Goal: Book appointment/travel/reservation

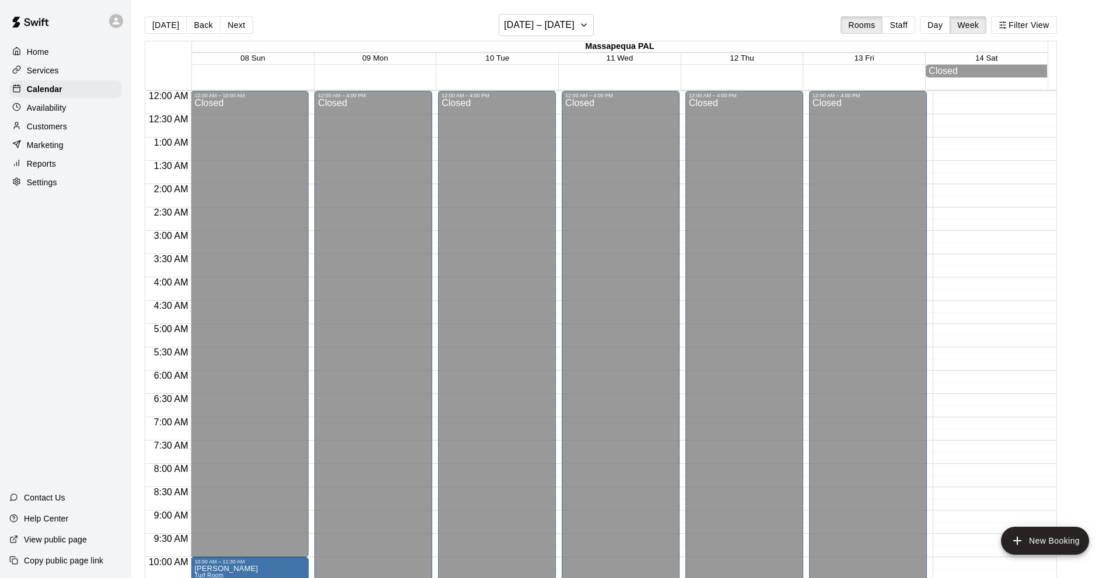
scroll to position [576, 0]
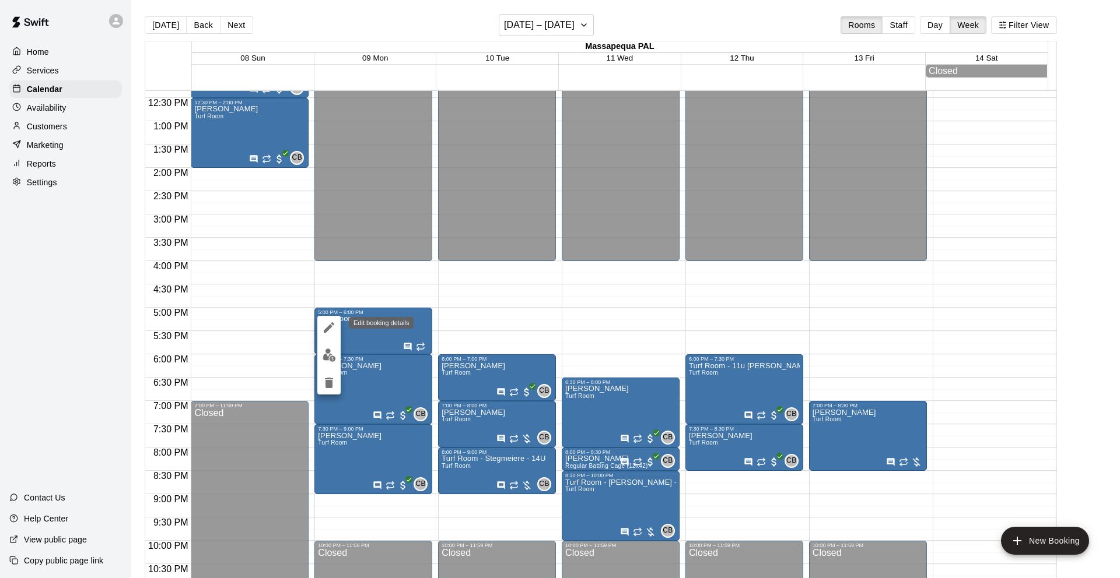
click at [325, 325] on icon "edit" at bounding box center [329, 328] width 14 height 14
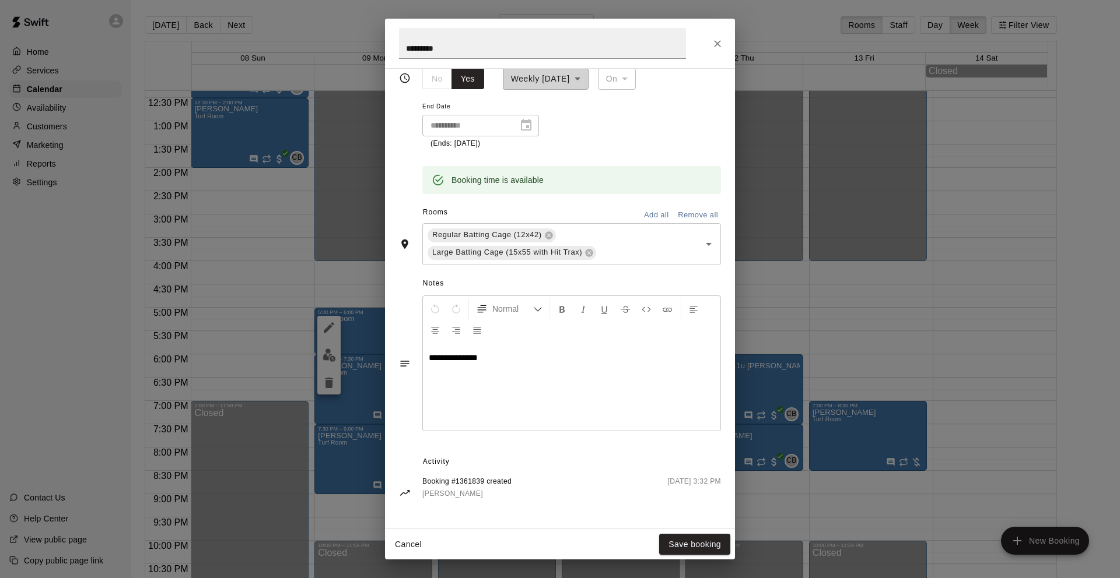
scroll to position [0, 0]
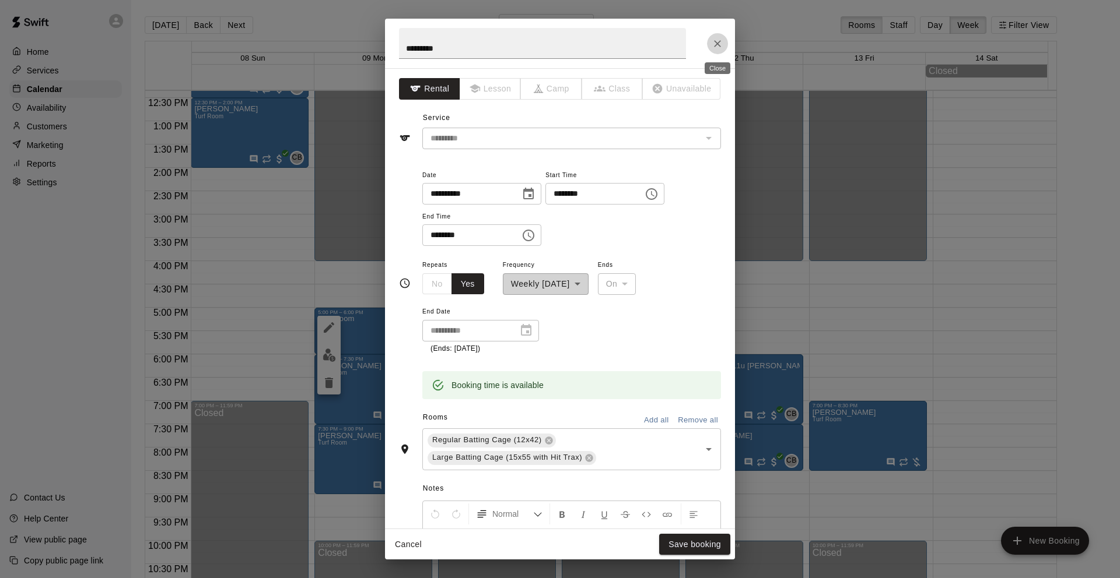
click at [717, 40] on icon "Close" at bounding box center [717, 44] width 12 height 12
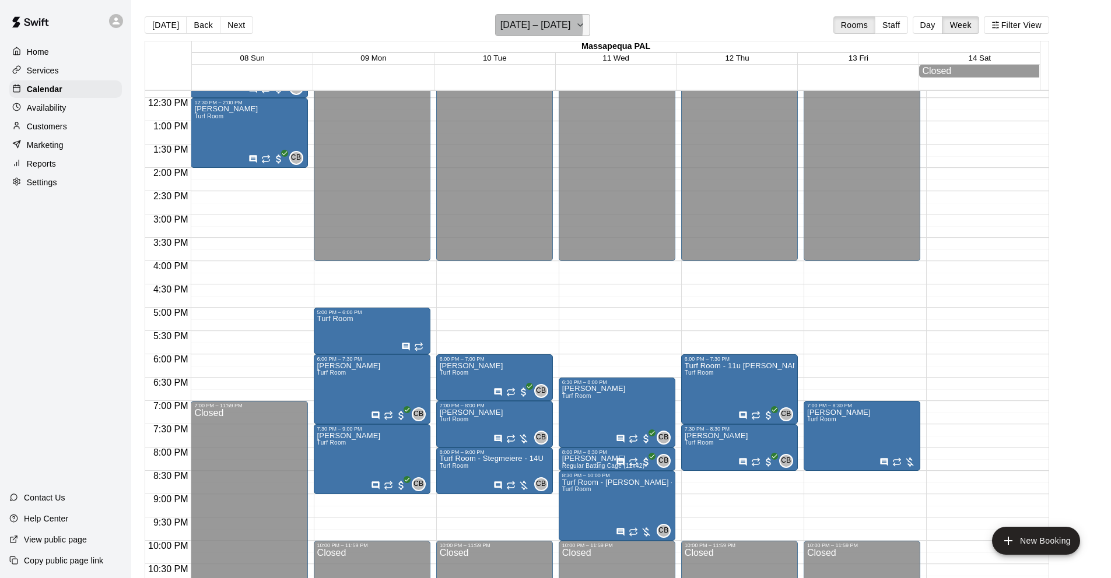
click at [525, 25] on h6 "[DATE] – [DATE]" at bounding box center [535, 25] width 71 height 16
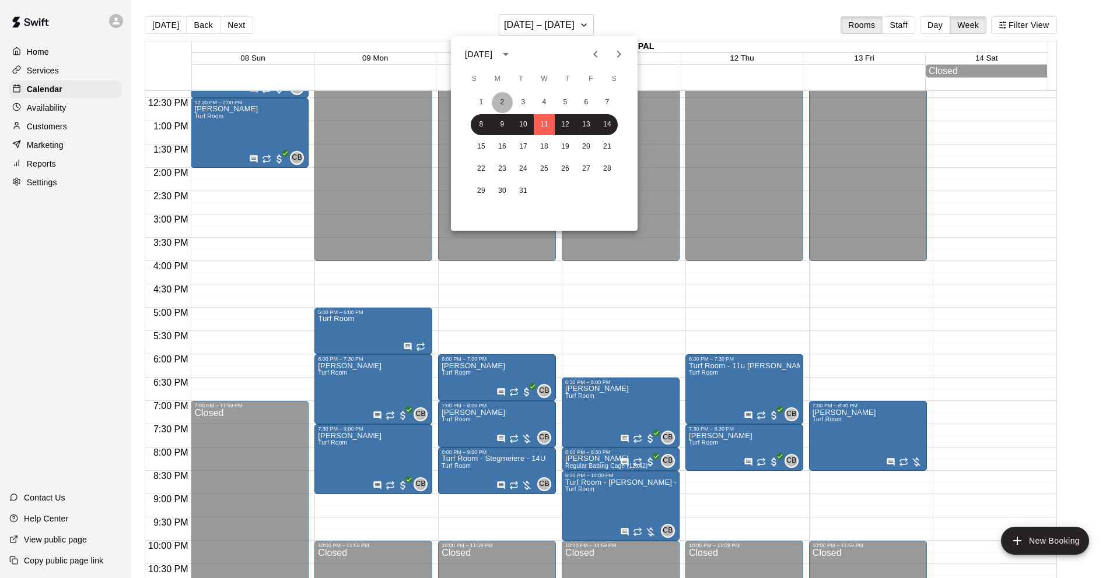
click at [503, 101] on button "2" at bounding box center [502, 102] width 21 height 21
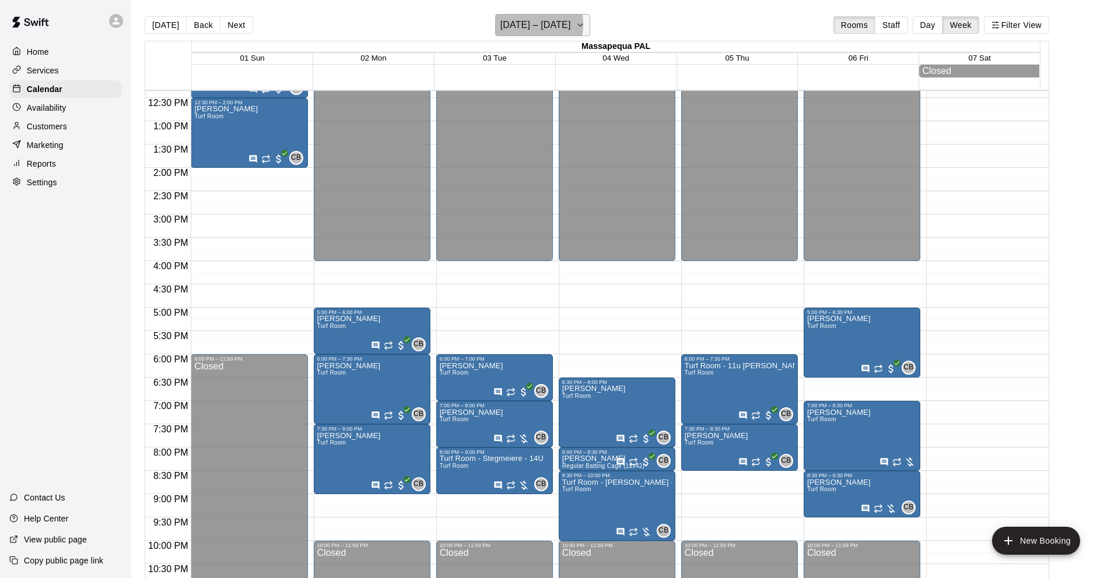
click at [516, 24] on h6 "[DATE] – [DATE]" at bounding box center [535, 25] width 71 height 16
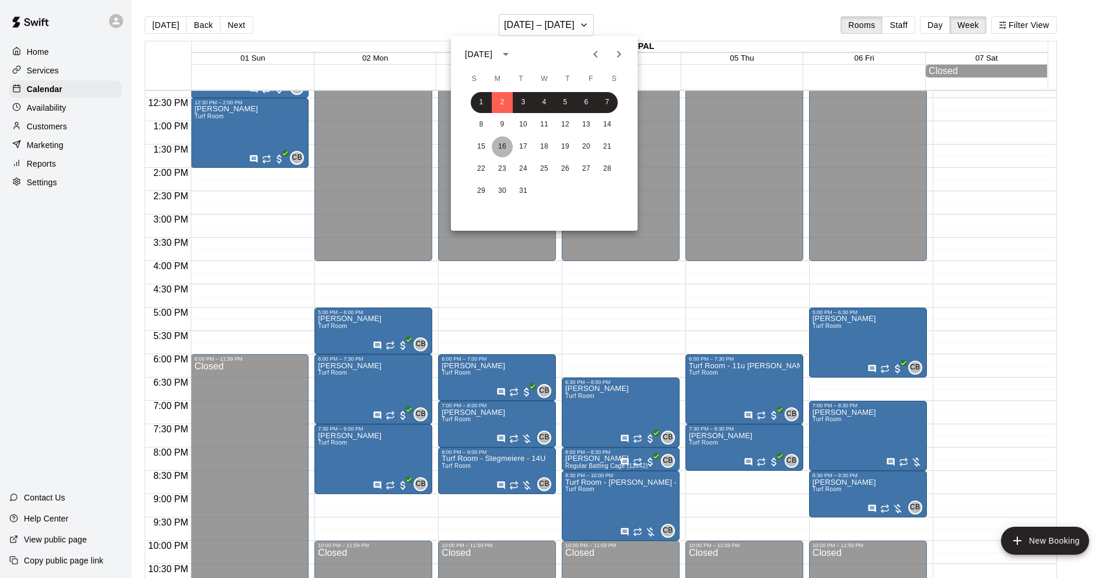
click at [503, 143] on button "16" at bounding box center [502, 146] width 21 height 21
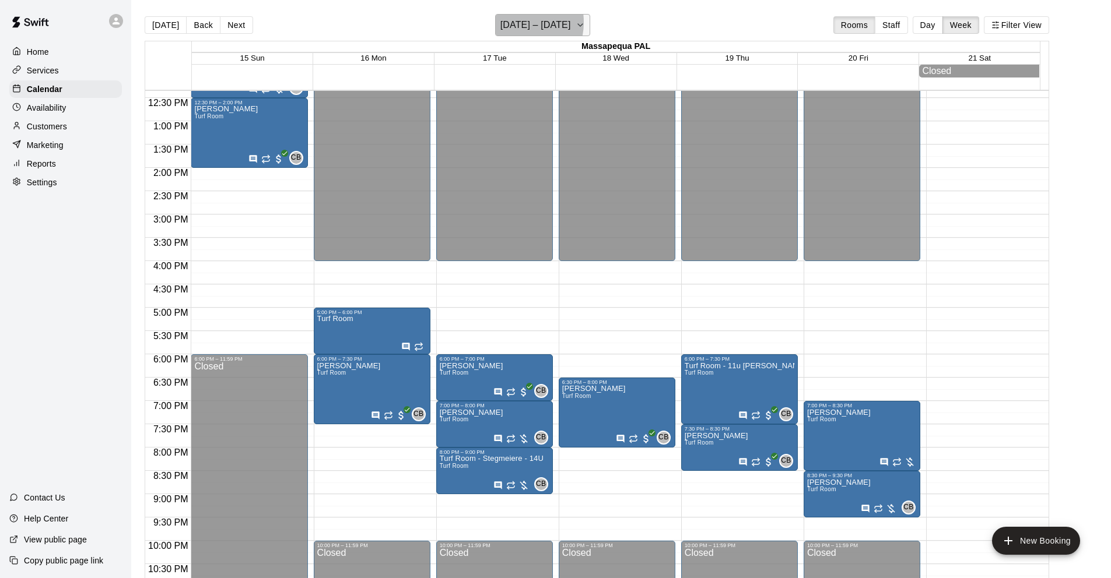
click at [516, 22] on h6 "[DATE] – [DATE]" at bounding box center [535, 25] width 71 height 16
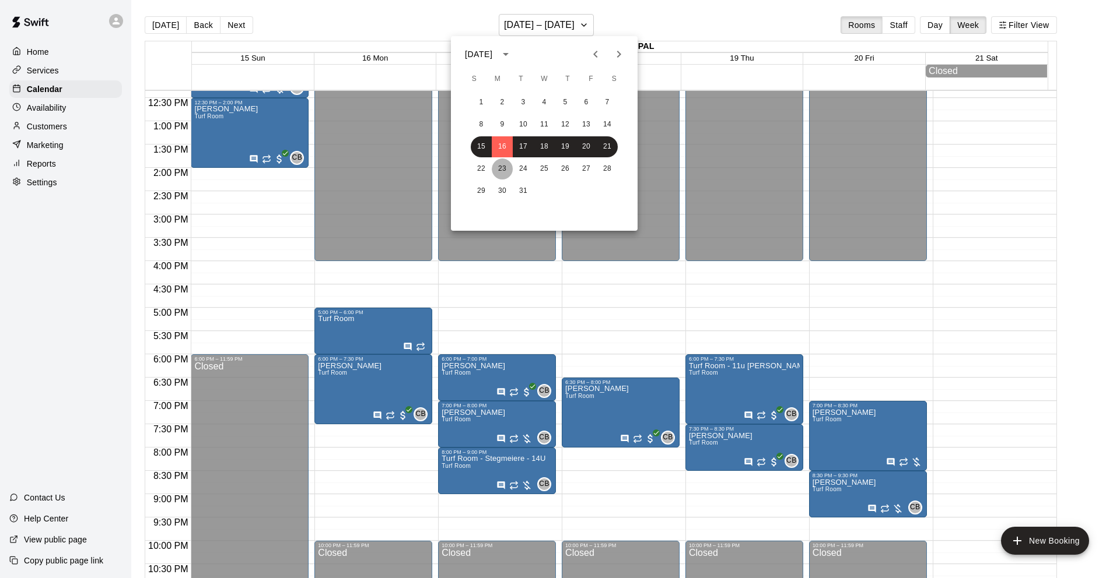
click at [503, 167] on button "23" at bounding box center [502, 169] width 21 height 21
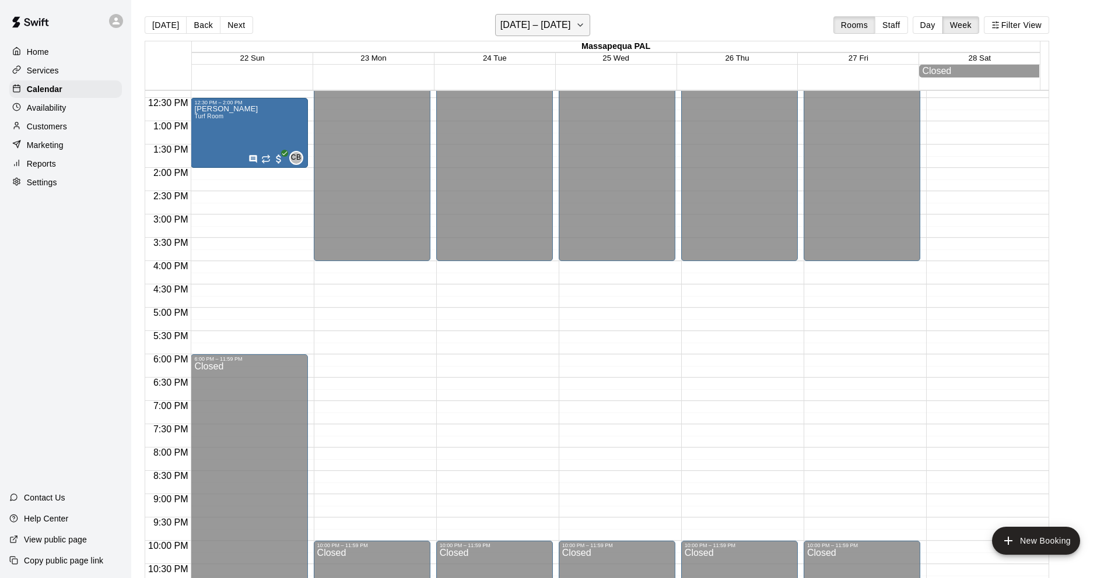
click at [521, 20] on h6 "[DATE] – [DATE]" at bounding box center [535, 25] width 71 height 16
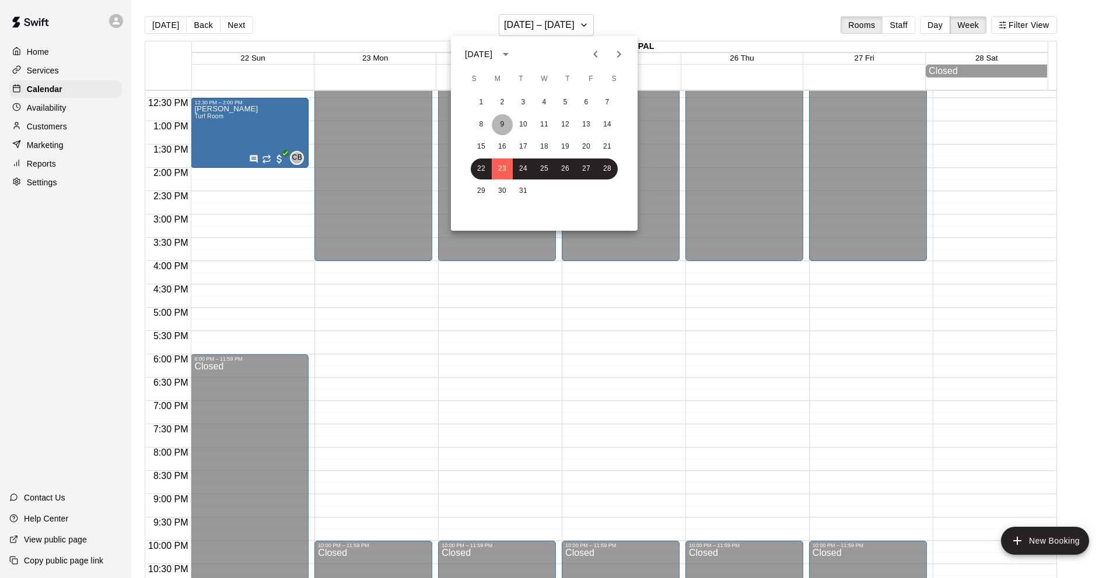
click at [504, 120] on button "9" at bounding box center [502, 124] width 21 height 21
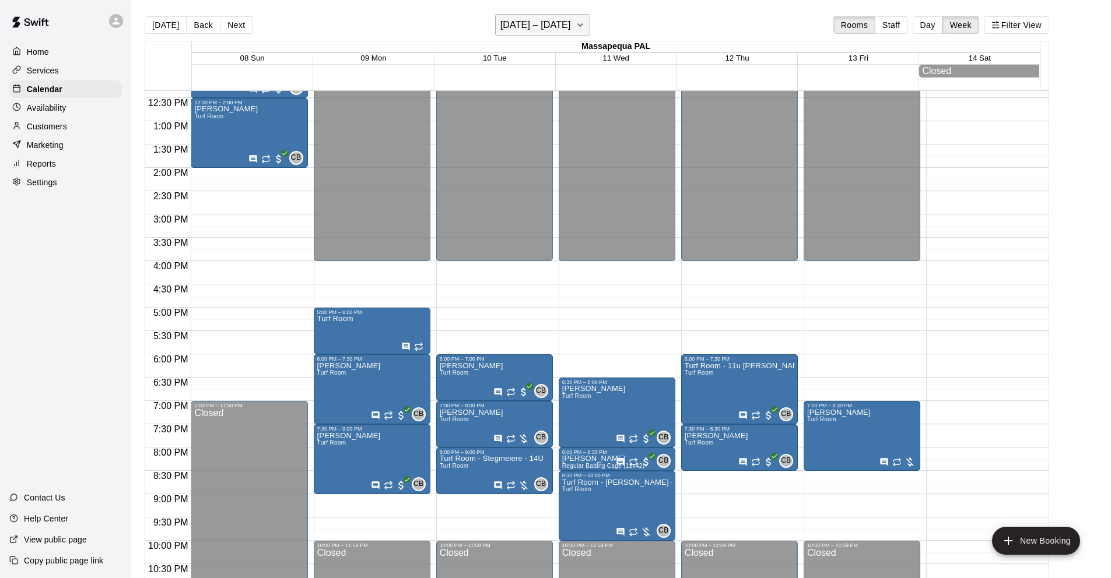
click at [520, 24] on h6 "[DATE] – [DATE]" at bounding box center [535, 25] width 71 height 16
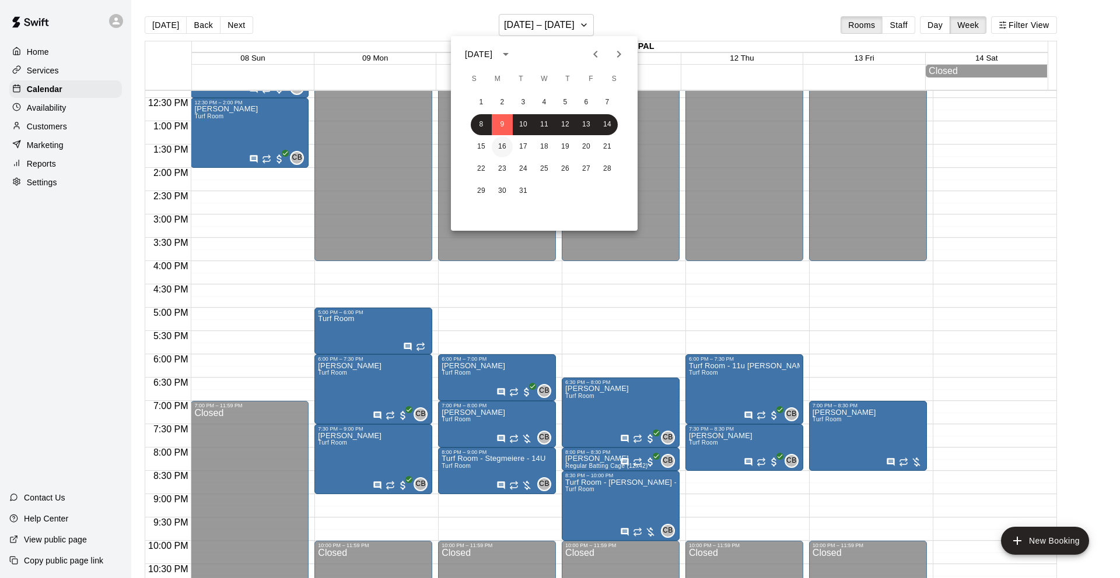
click at [502, 143] on button "16" at bounding box center [502, 146] width 21 height 21
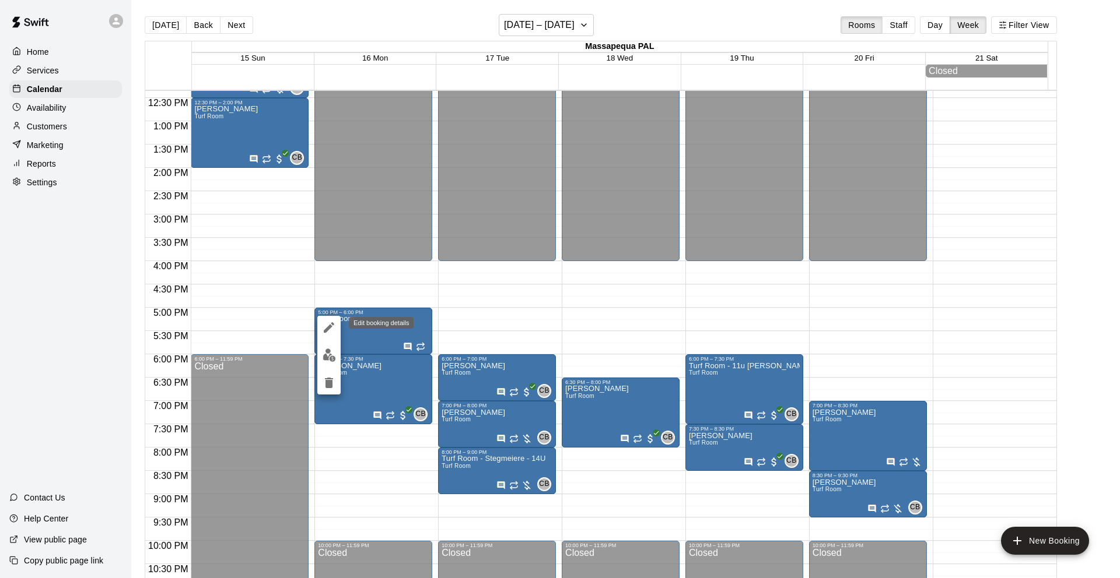
click at [327, 327] on icon "edit" at bounding box center [329, 327] width 10 height 10
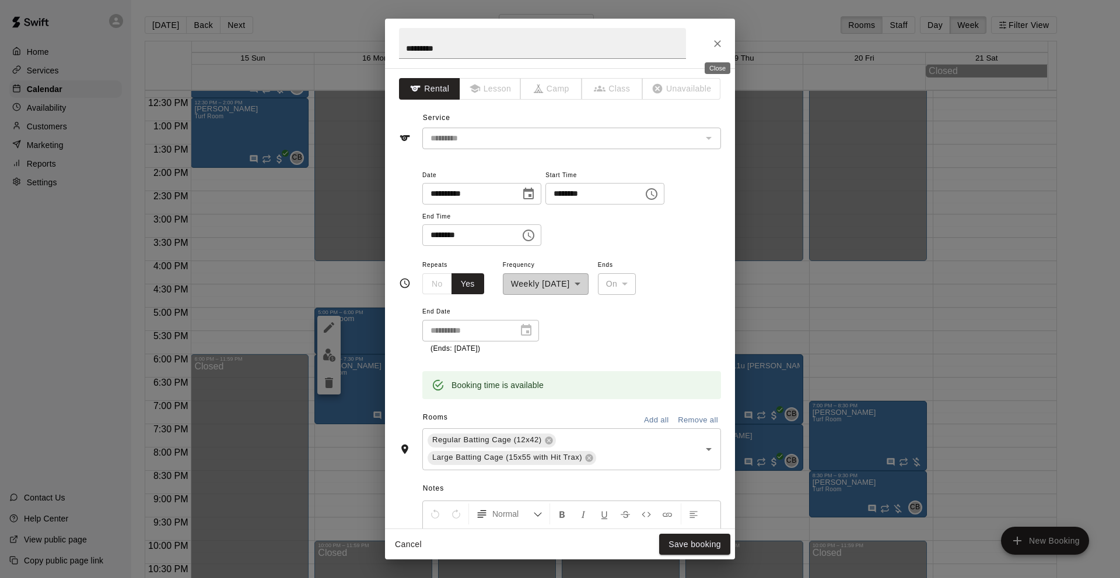
click at [721, 41] on icon "Close" at bounding box center [717, 44] width 12 height 12
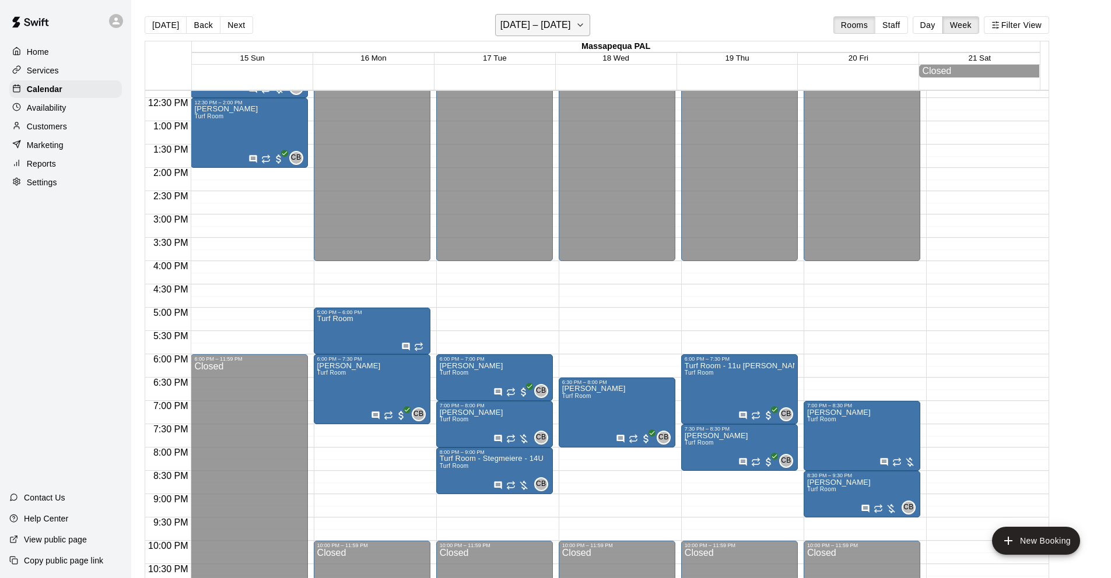
click at [527, 23] on h6 "[DATE] – [DATE]" at bounding box center [535, 25] width 71 height 16
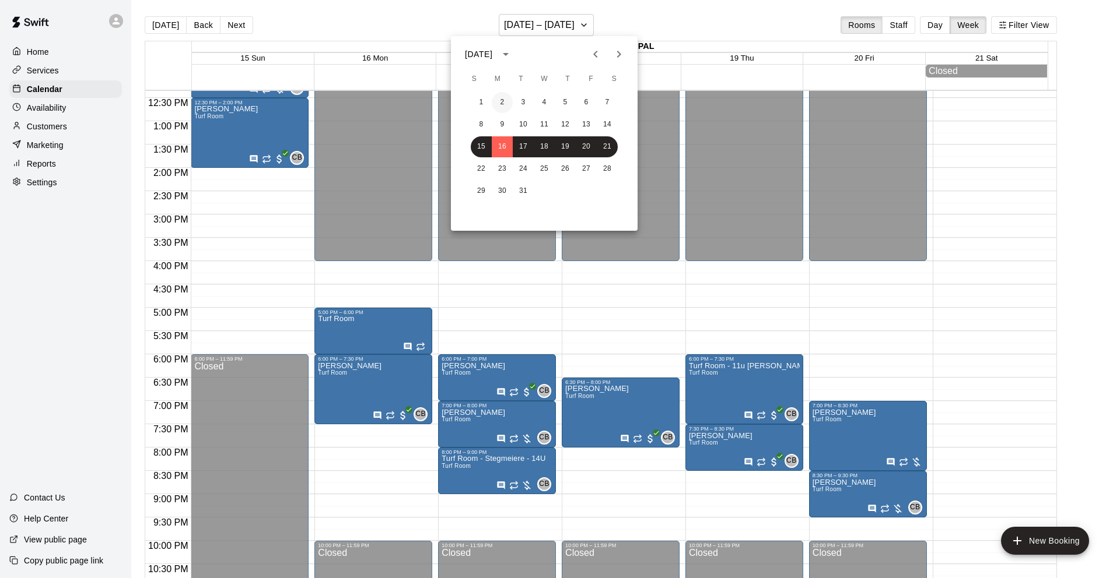
click at [503, 104] on button "2" at bounding box center [502, 102] width 21 height 21
